Goal: Information Seeking & Learning: Learn about a topic

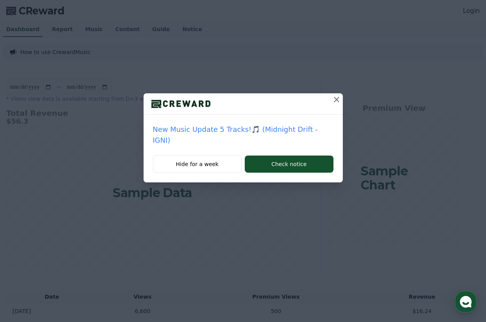
click at [340, 99] on icon at bounding box center [336, 99] width 9 height 9
click at [336, 98] on icon at bounding box center [336, 99] width 9 height 9
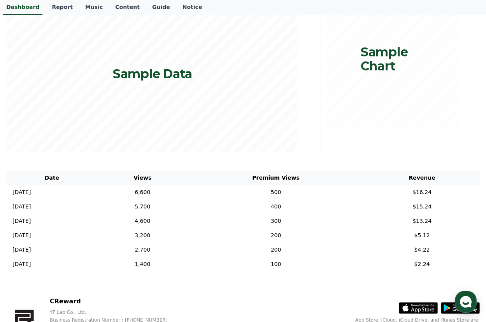
scroll to position [94, 0]
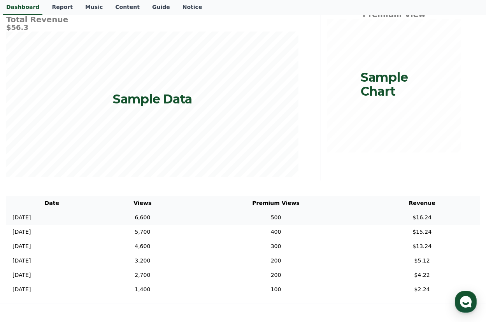
click at [269, 219] on td "500" at bounding box center [276, 218] width 177 height 14
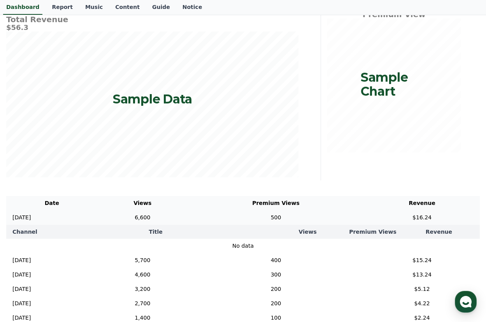
click at [217, 213] on td "500" at bounding box center [276, 218] width 177 height 14
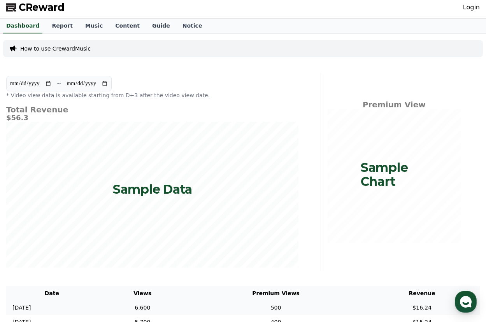
scroll to position [0, 0]
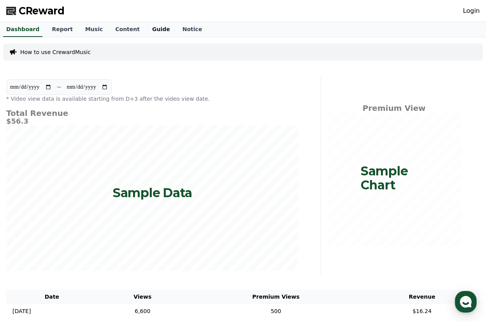
click at [153, 31] on link "Guide" at bounding box center [161, 29] width 30 height 15
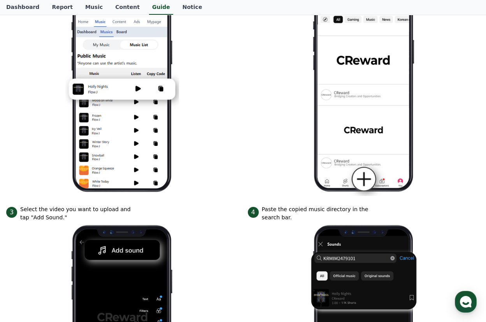
scroll to position [156, 0]
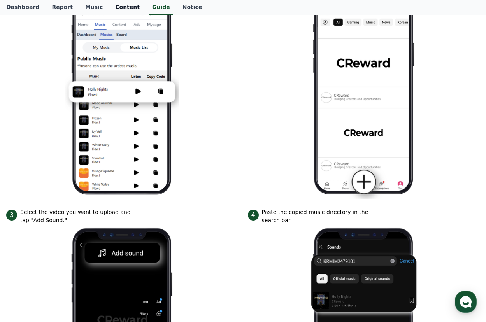
click at [118, 9] on link "Content" at bounding box center [127, 7] width 37 height 15
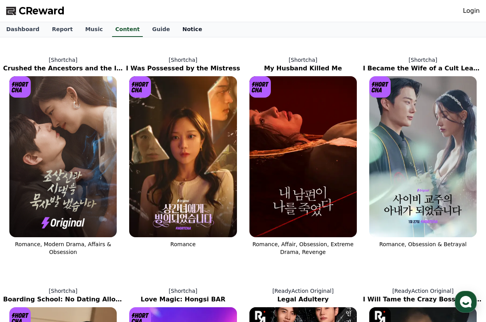
click at [185, 29] on link "Notice" at bounding box center [192, 29] width 32 height 15
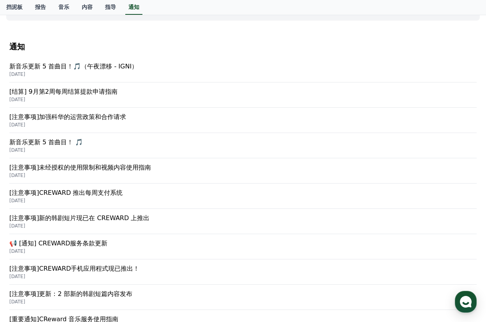
scroll to position [78, 0]
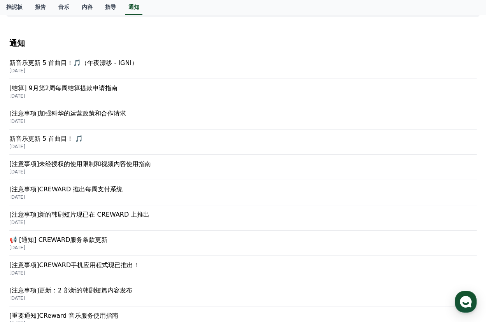
click at [92, 191] on p "[注意事项]CREWARD 推出每周支付系统" at bounding box center [242, 189] width 467 height 9
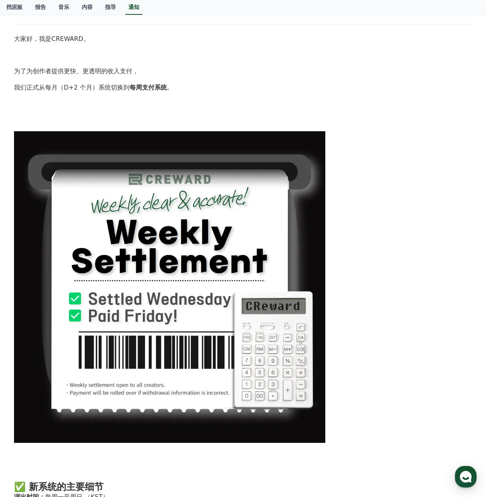
scroll to position [117, 0]
